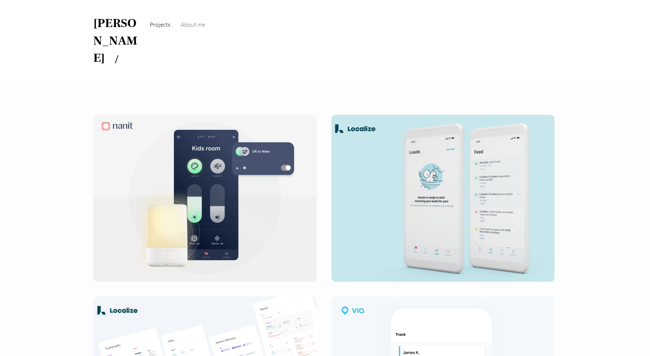
click at [190, 26] on span "About me" at bounding box center [193, 24] width 25 height 7
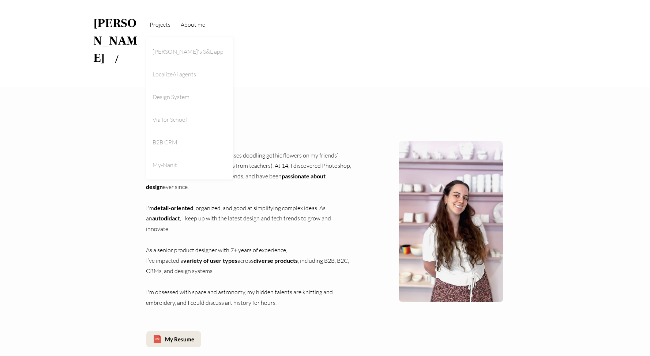
click at [162, 30] on link "Projects" at bounding box center [160, 24] width 28 height 25
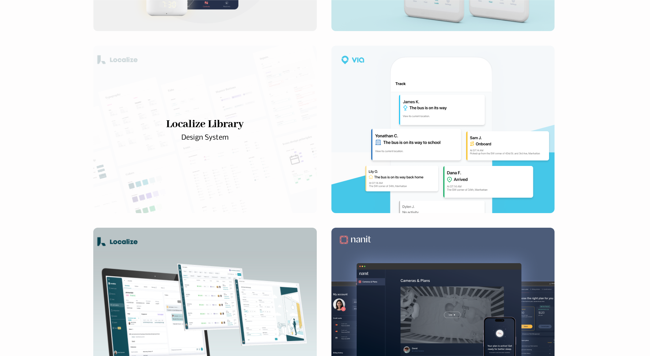
scroll to position [365, 0]
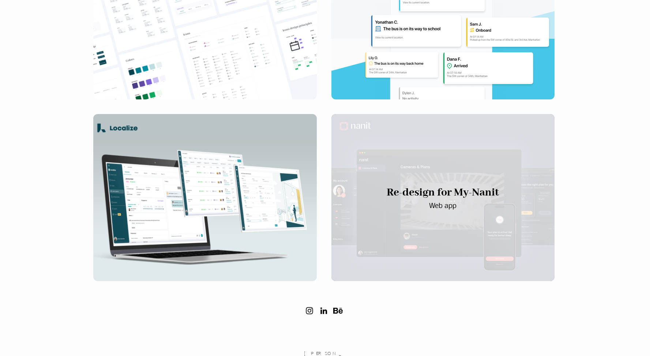
click at [374, 202] on div "main content" at bounding box center [443, 198] width 223 height 168
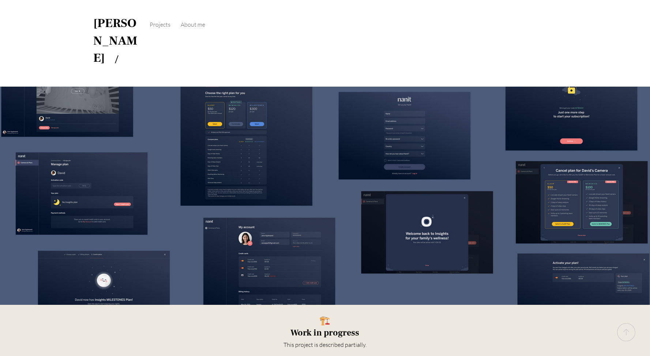
click at [112, 22] on link "[PERSON_NAME]" at bounding box center [115, 40] width 44 height 51
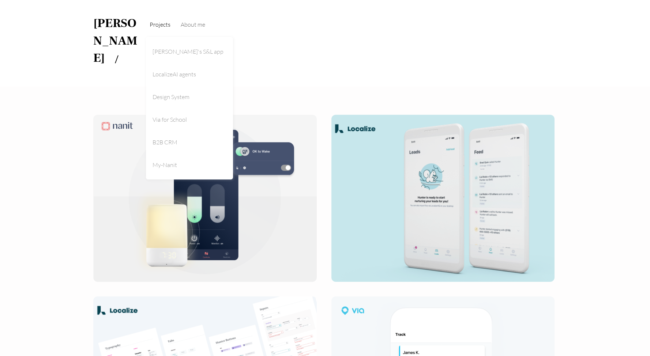
click at [167, 29] on link "Projects" at bounding box center [160, 24] width 28 height 25
